Goal: Navigation & Orientation: Find specific page/section

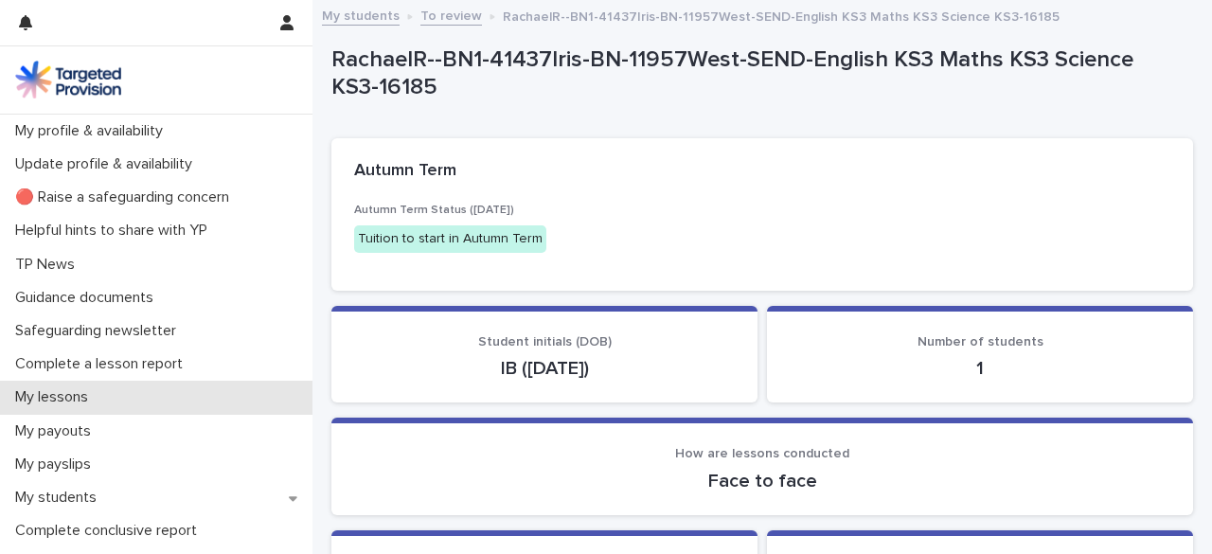
click at [30, 403] on p "My lessons" at bounding box center [56, 397] width 96 height 18
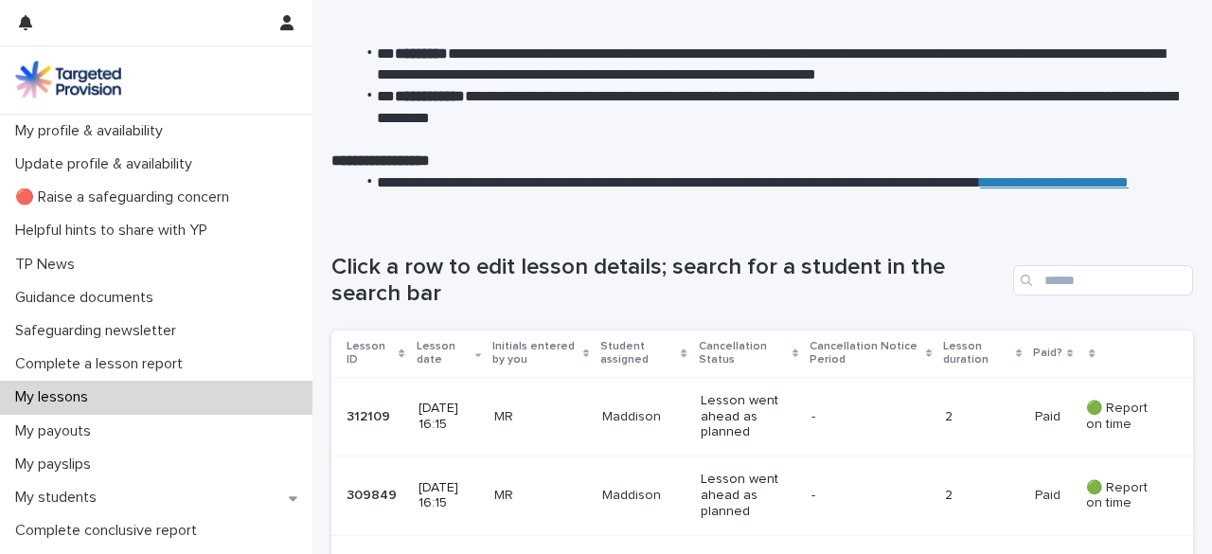
scroll to position [152, 0]
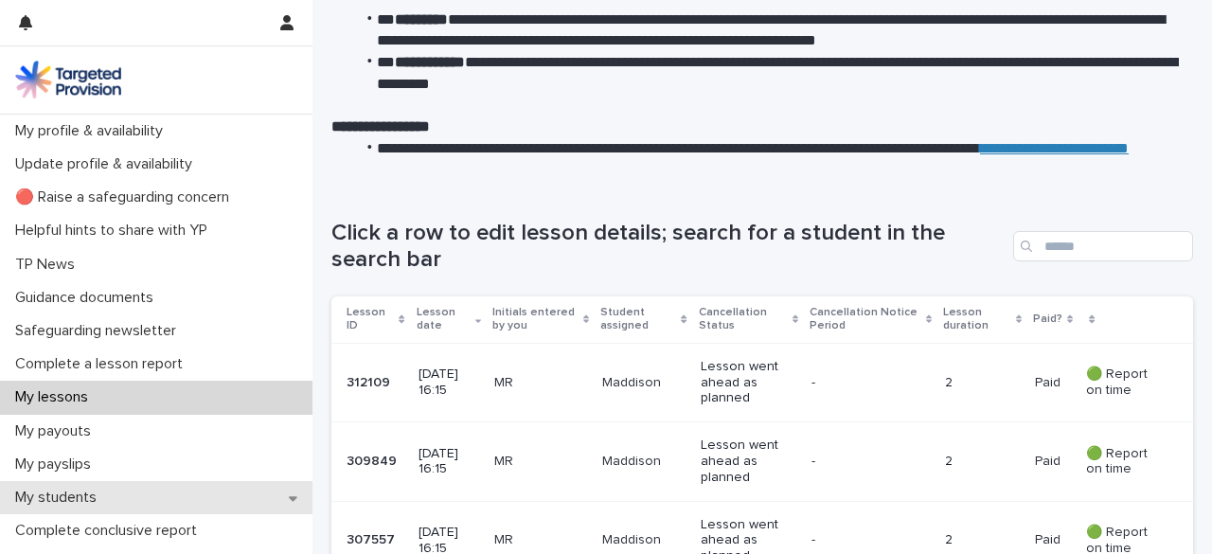
click at [289, 497] on icon at bounding box center [293, 498] width 9 height 5
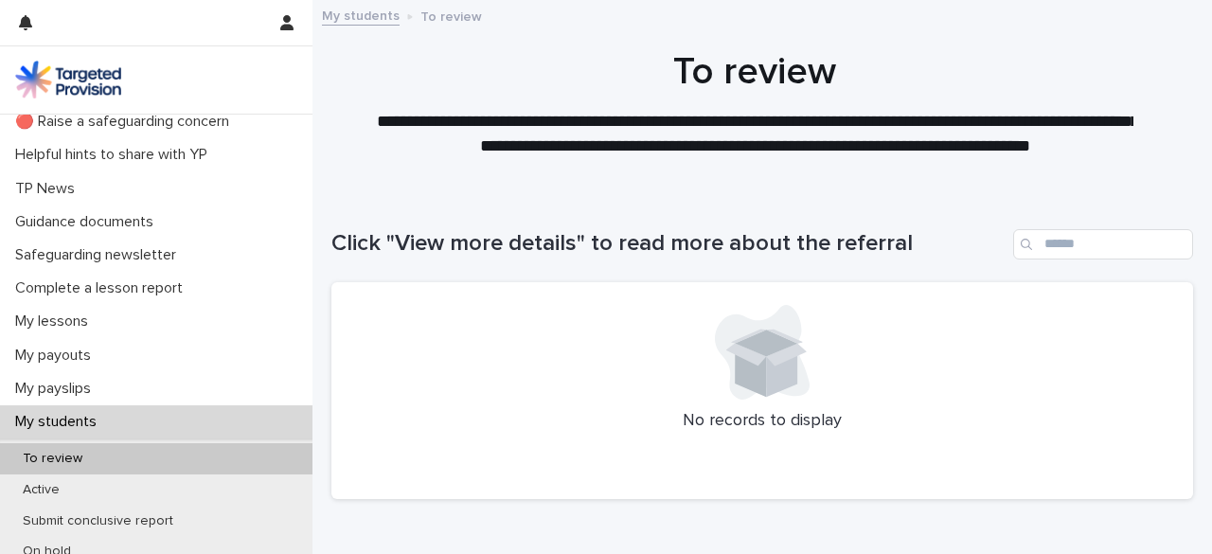
scroll to position [168, 0]
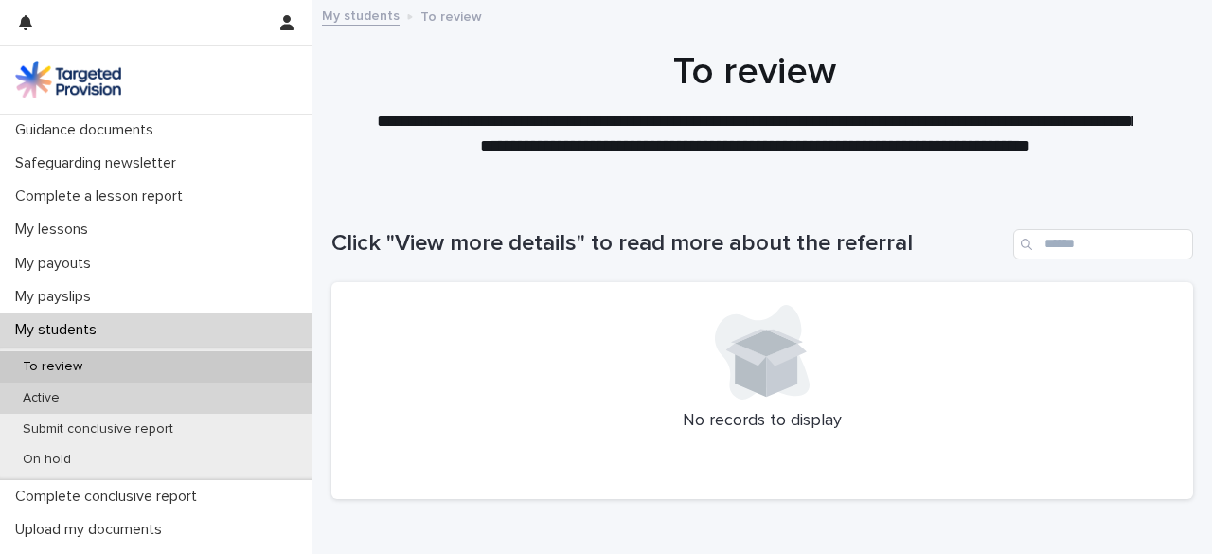
click at [63, 395] on p "Active" at bounding box center [41, 398] width 67 height 16
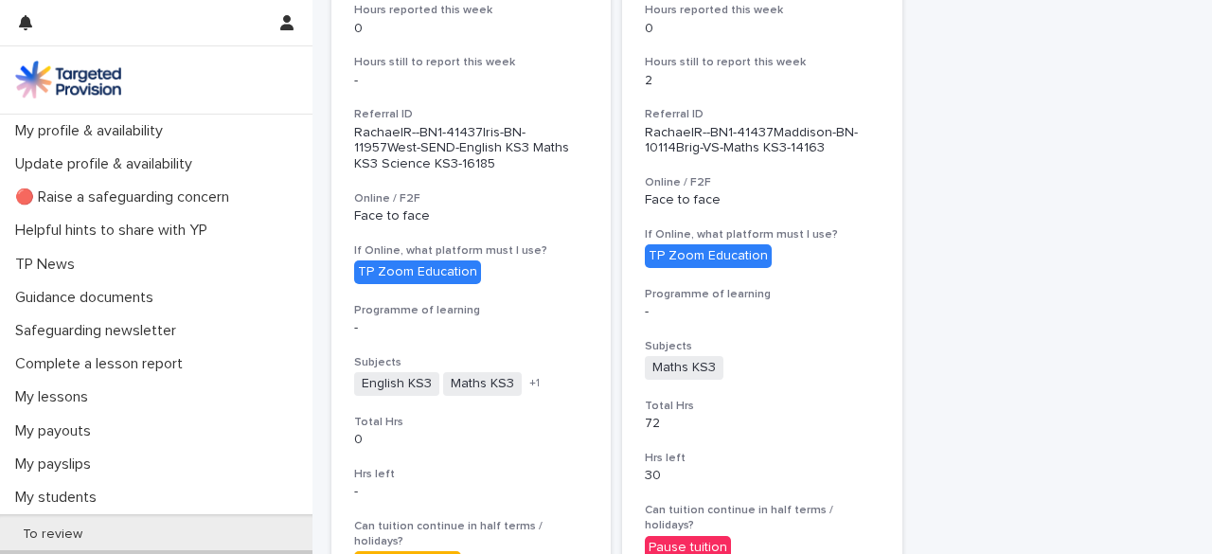
scroll to position [522, 0]
